Goal: Task Accomplishment & Management: Manage account settings

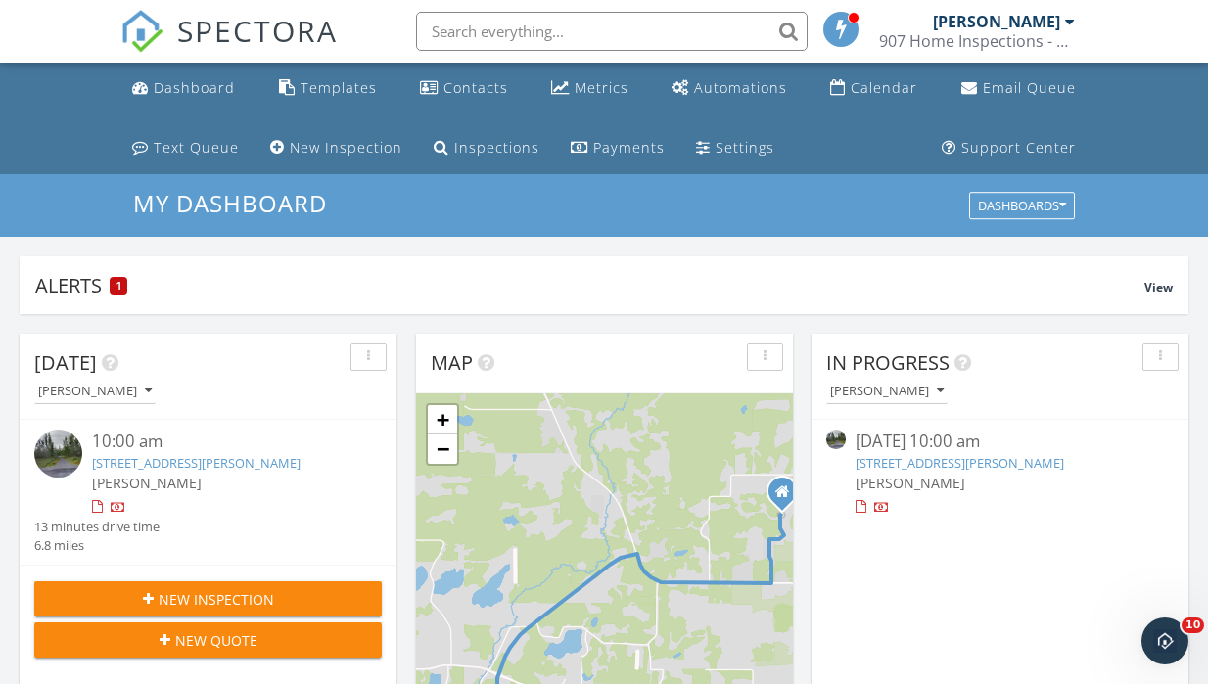
scroll to position [1812, 1238]
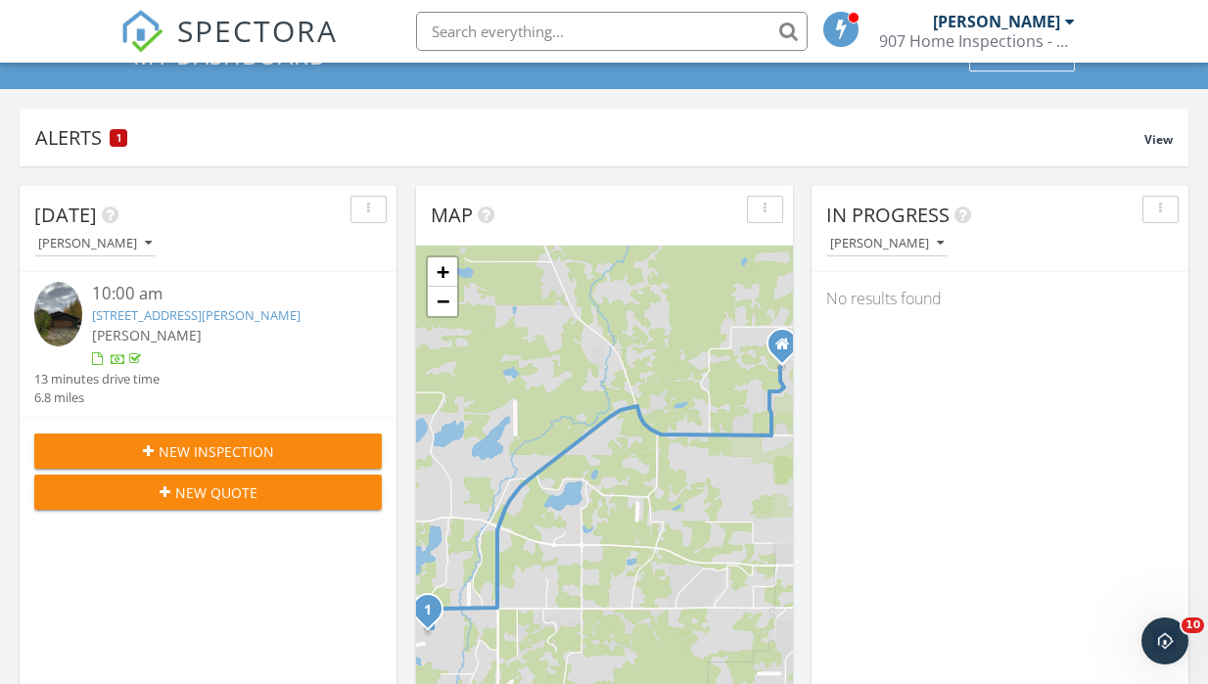
scroll to position [156, 0]
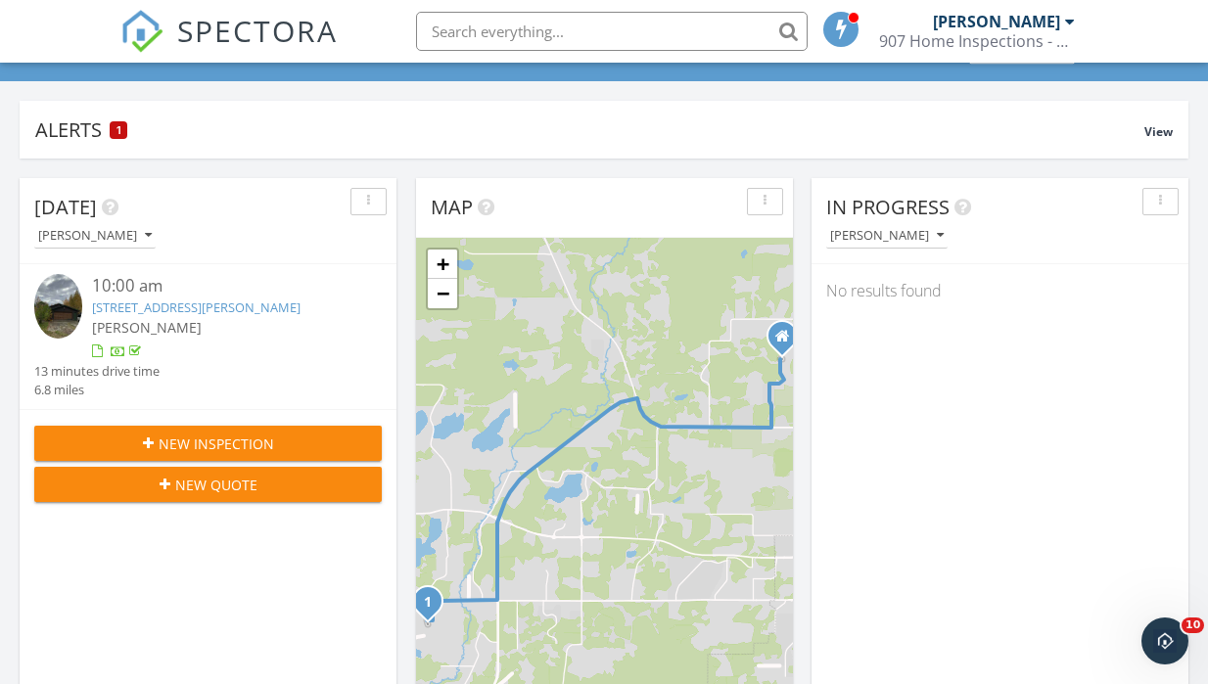
click at [117, 351] on div at bounding box center [119, 354] width 16 height 16
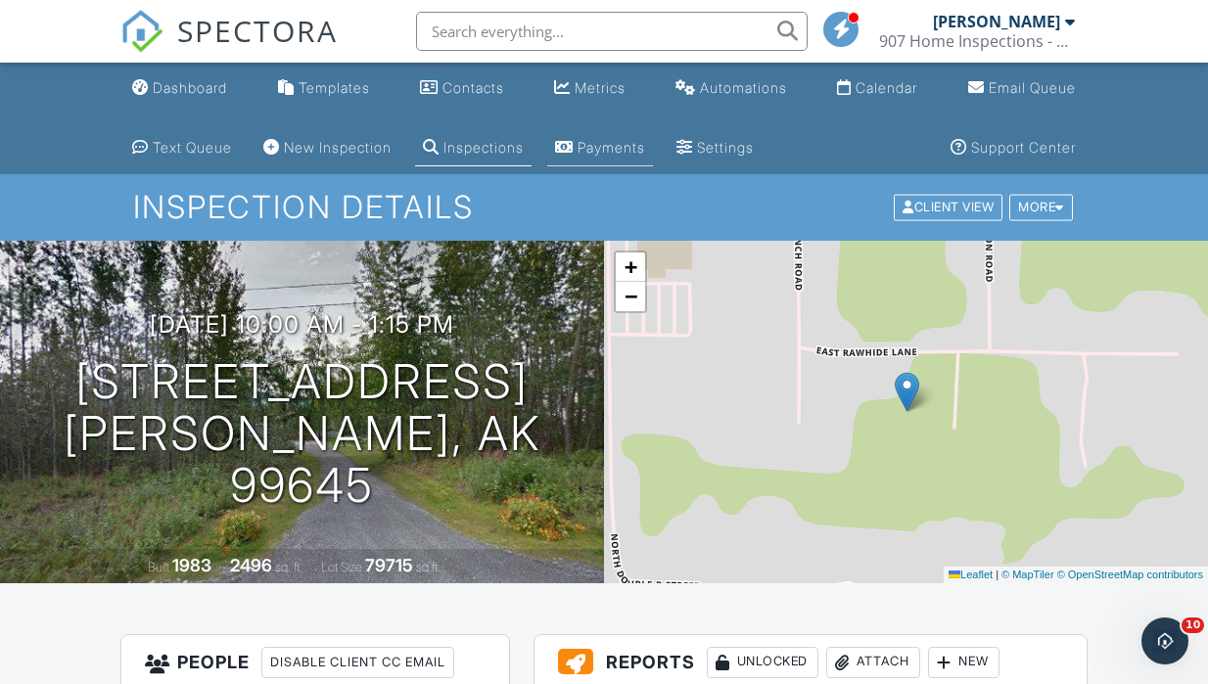
click at [640, 160] on link "Payments" at bounding box center [600, 148] width 106 height 36
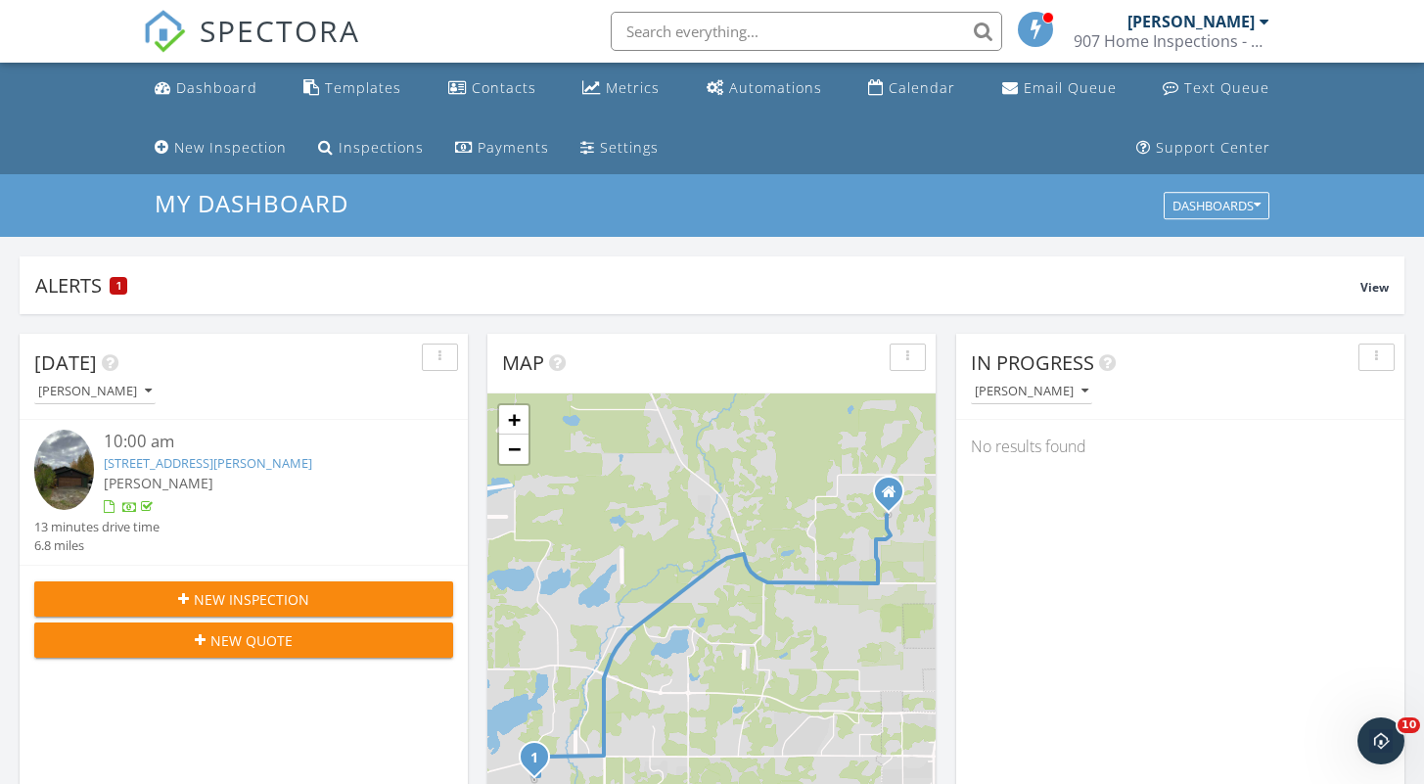
scroll to position [1812, 1455]
